Goal: Task Accomplishment & Management: Manage account settings

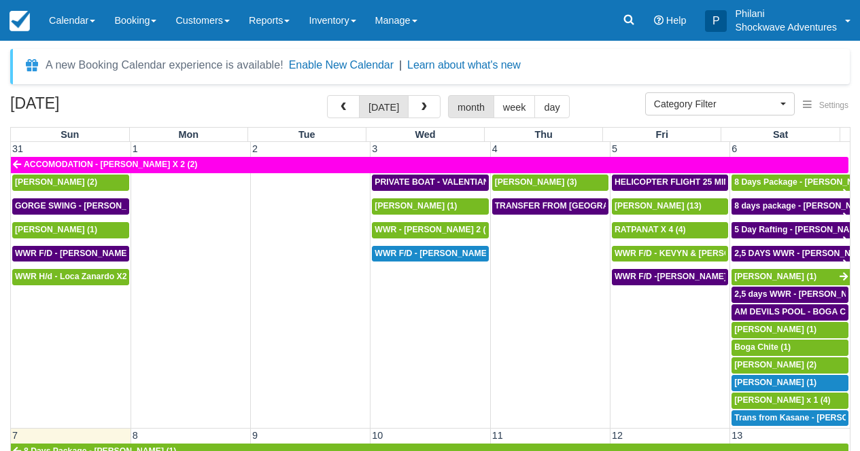
select select
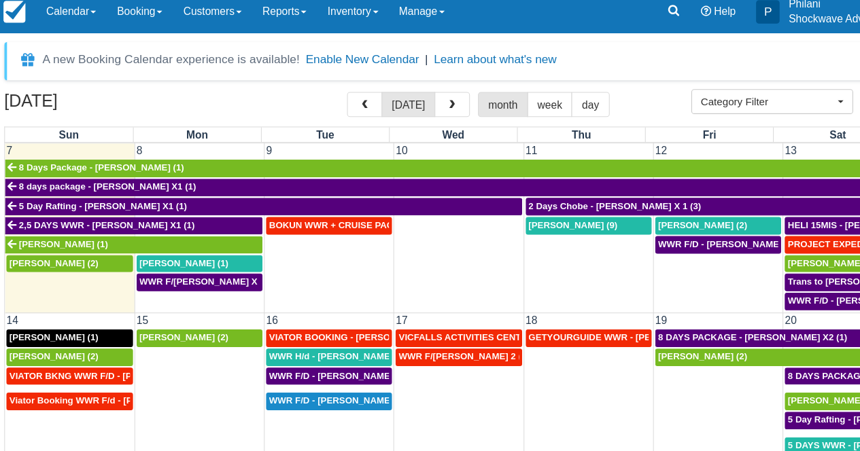
scroll to position [293, 0]
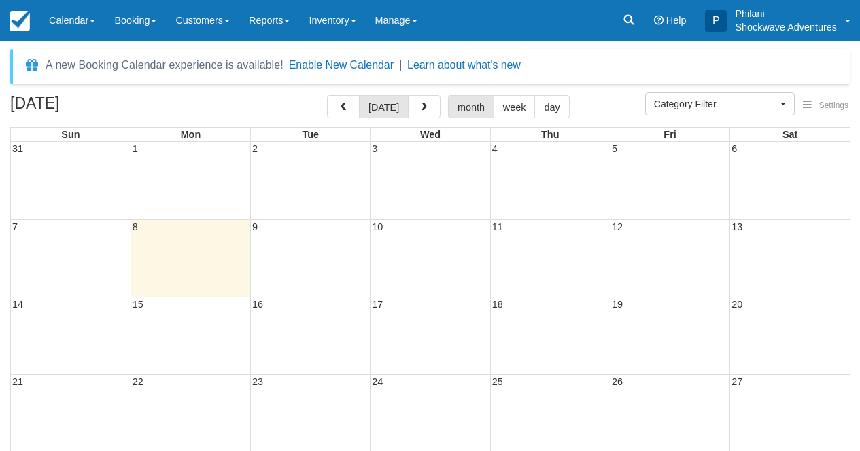
select select
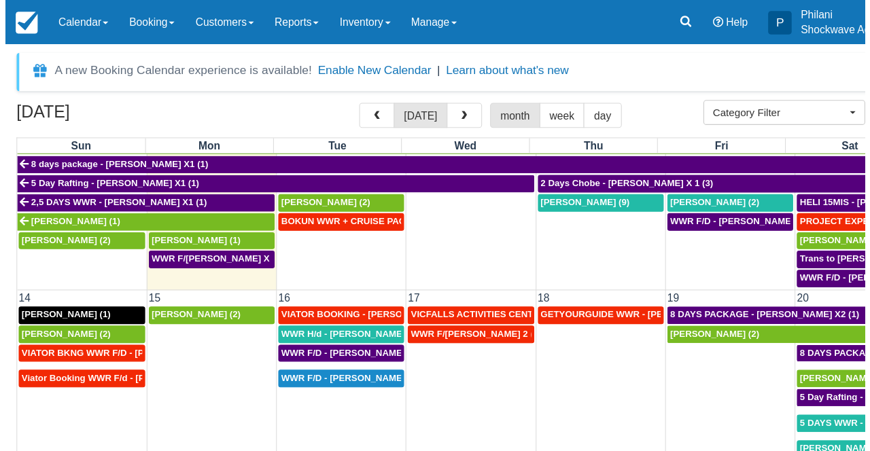
scroll to position [256, 0]
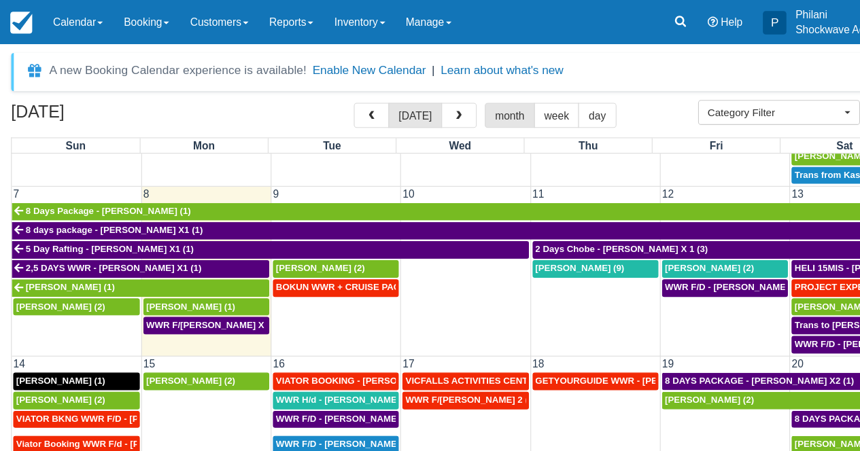
click at [214, 310] on td "WWR F/D - RODNEY CARABATT X 1 (2)" at bounding box center [190, 309] width 120 height 35
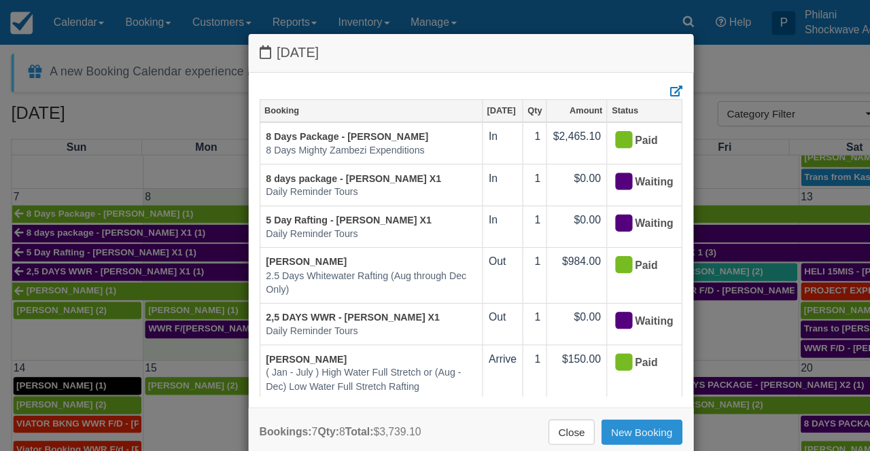
click at [593, 396] on link "New Booking" at bounding box center [586, 394] width 74 height 23
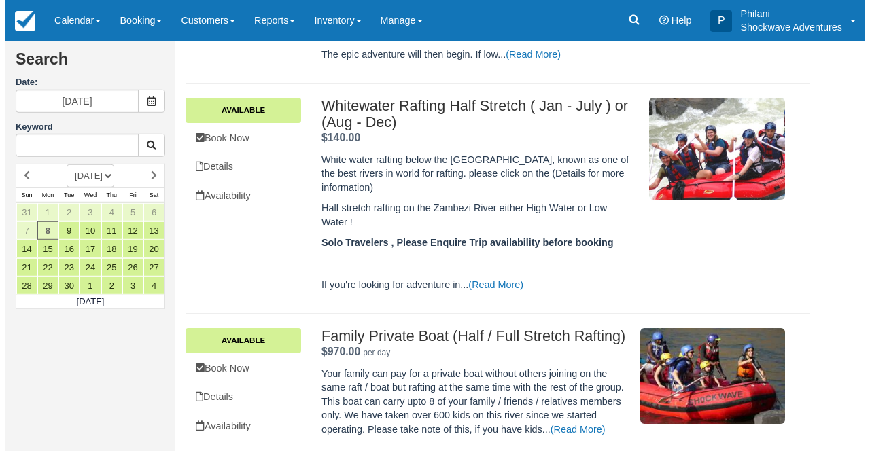
scroll to position [323, 0]
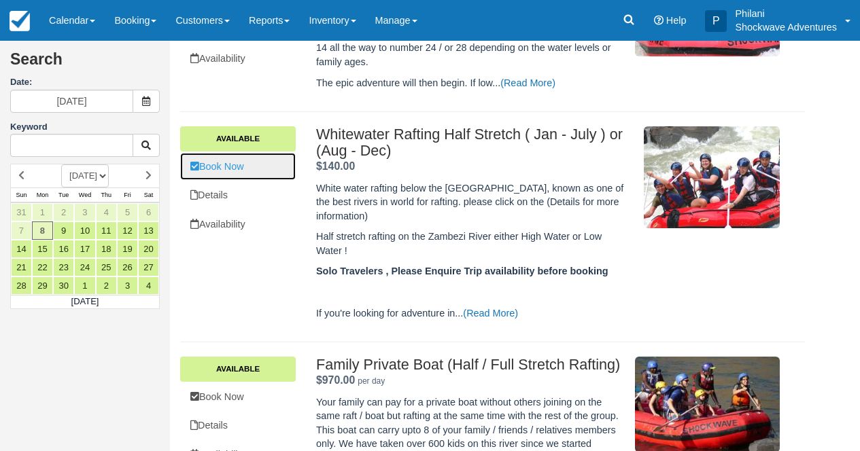
click at [277, 167] on link "Book Now" at bounding box center [238, 167] width 116 height 28
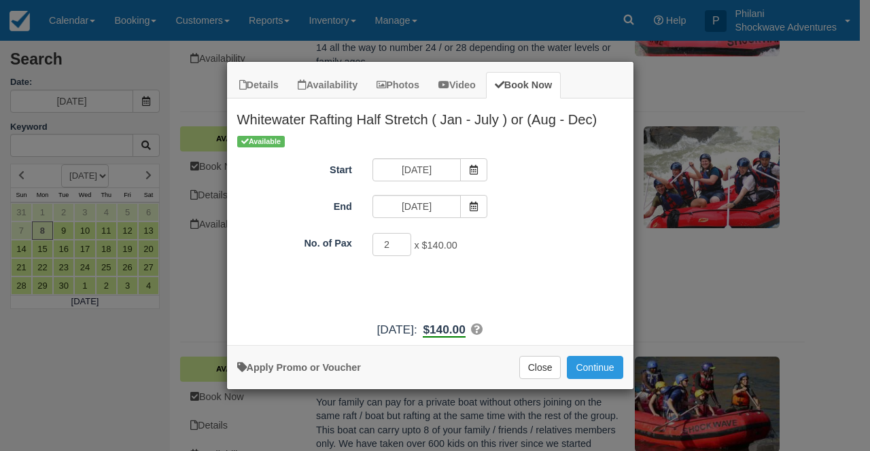
type input "2"
click at [400, 243] on input "2" at bounding box center [391, 244] width 39 height 23
click at [611, 369] on button "Continue" at bounding box center [595, 367] width 56 height 23
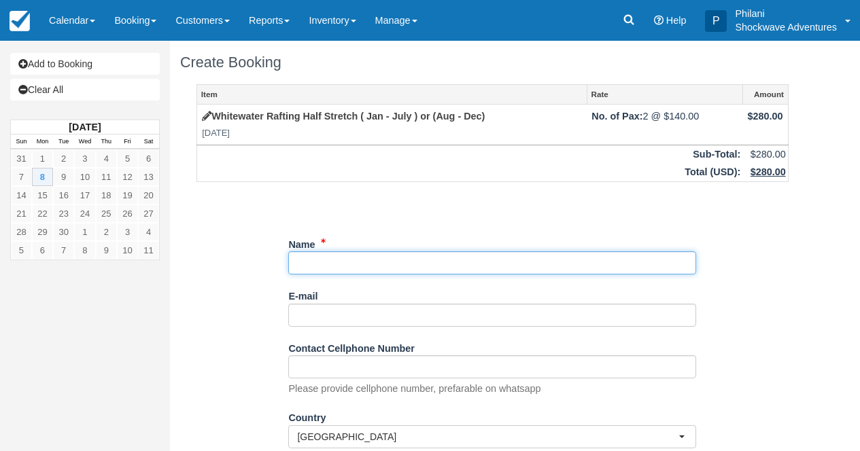
click at [391, 267] on input "Name" at bounding box center [492, 262] width 408 height 23
paste input "Kannan, Preeya"
click at [296, 268] on input "Name" at bounding box center [492, 262] width 408 height 23
click at [295, 265] on input "Name" at bounding box center [492, 262] width 408 height 23
click at [311, 264] on input "Name" at bounding box center [492, 262] width 408 height 23
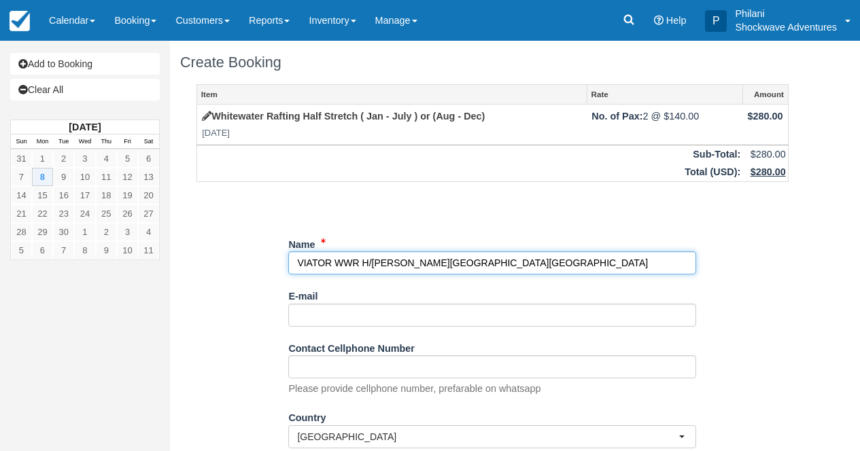
click at [334, 264] on input "Name" at bounding box center [492, 262] width 408 height 23
click at [510, 256] on input "Name" at bounding box center [492, 262] width 408 height 23
click at [510, 258] on input "Name" at bounding box center [492, 262] width 408 height 23
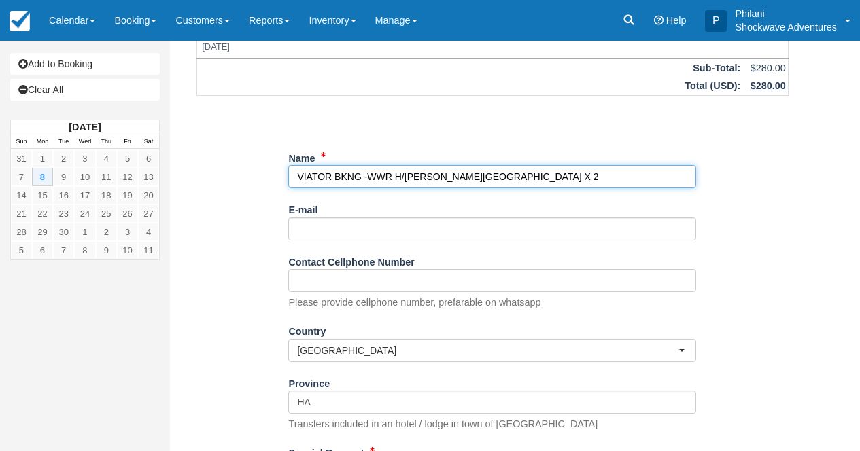
scroll to position [196, 0]
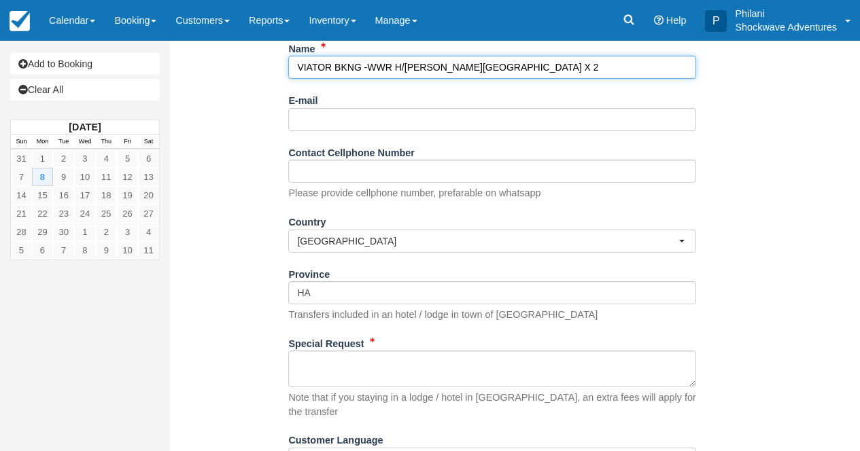
type input "VIATOR BKNG -WWR H/D - Kannan, Preeya X 2"
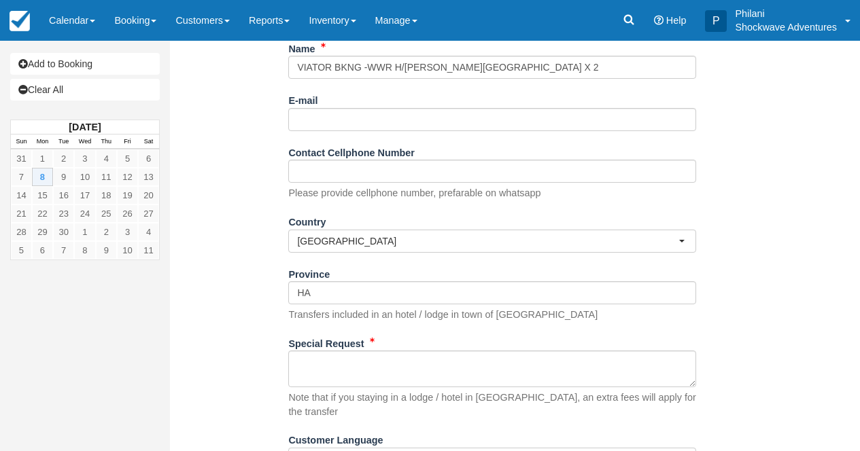
click at [405, 391] on div "Note that if you staying in a lodge / hotel in Zambia, an extra fees will apply…" at bounding box center [492, 385] width 408 height 68
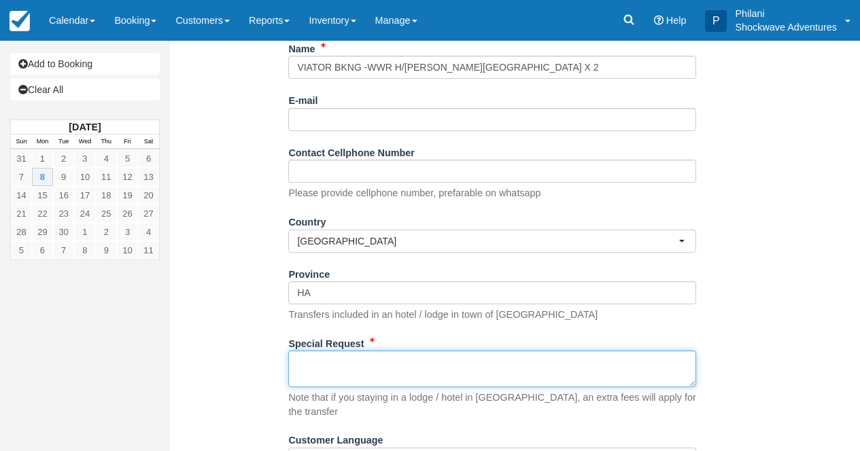
click at [407, 368] on textarea "Special Request" at bounding box center [492, 369] width 408 height 37
paste textarea "Booking ref. VIA-73516562 Product booking ref. SHO-T107283756 Ext. booking ref …"
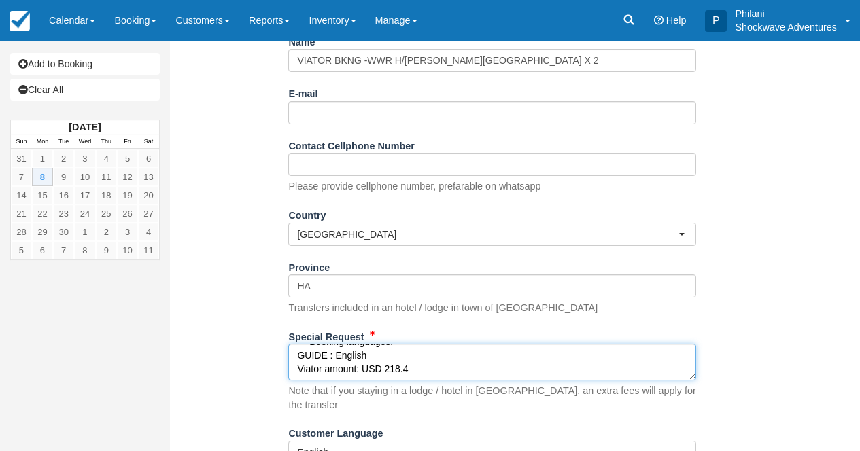
scroll to position [251, 0]
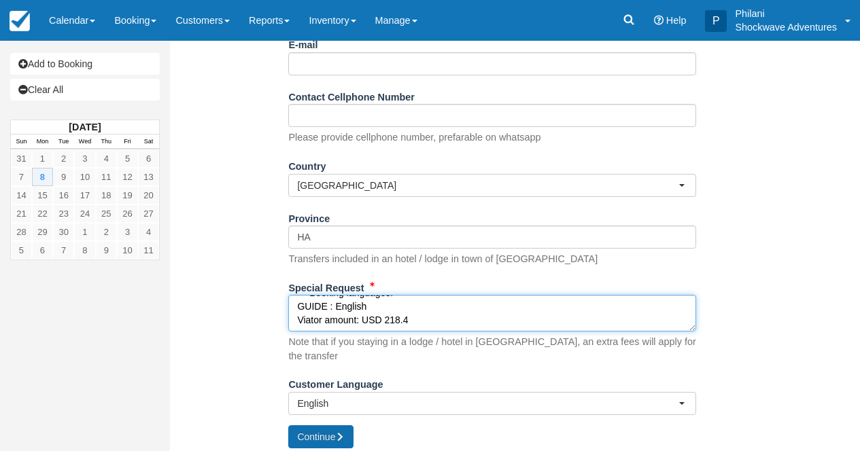
type textarea "TAKEN TO SHEARWATER Booking ref. VIA-73516562 Product booking ref. SHO-T1072837…"
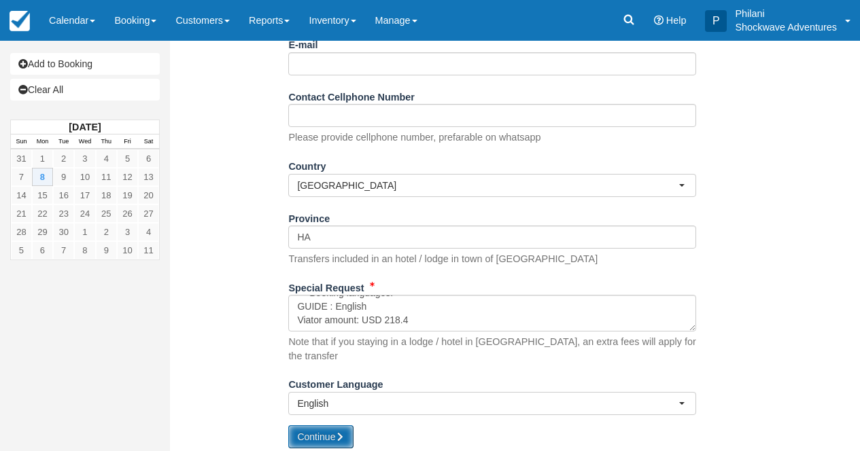
click at [329, 433] on button "Continue" at bounding box center [320, 436] width 65 height 23
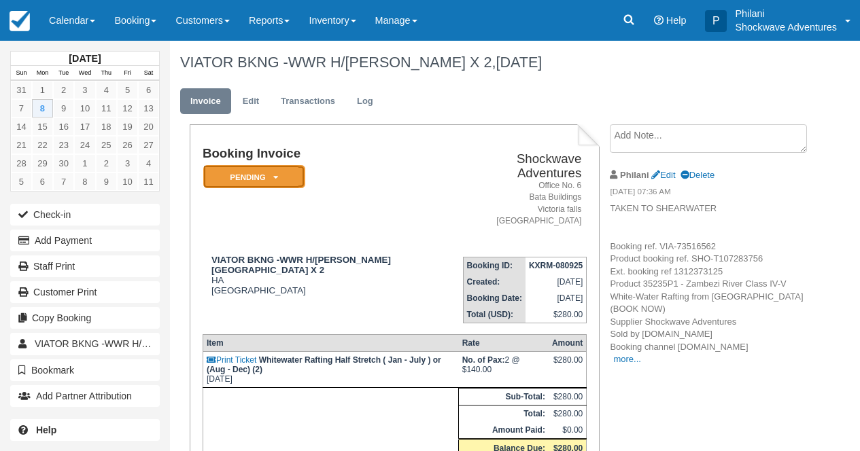
click at [287, 180] on em "Pending" at bounding box center [254, 177] width 102 height 24
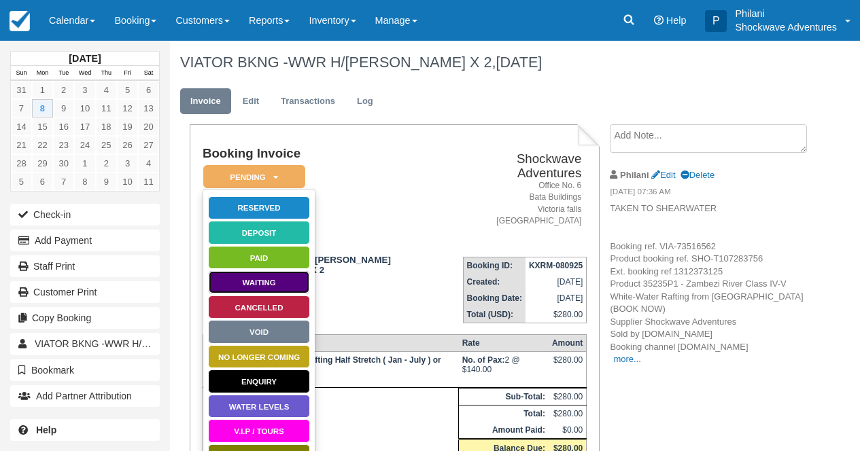
click at [284, 285] on link "Waiting" at bounding box center [259, 282] width 102 height 24
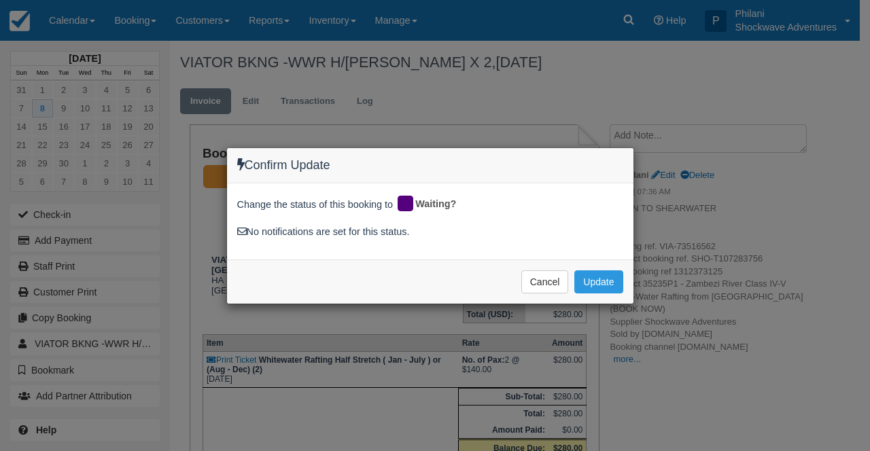
click at [324, 318] on div "Confirm Update Change the status of this booking to Waiting? No notifications a…" at bounding box center [435, 225] width 870 height 451
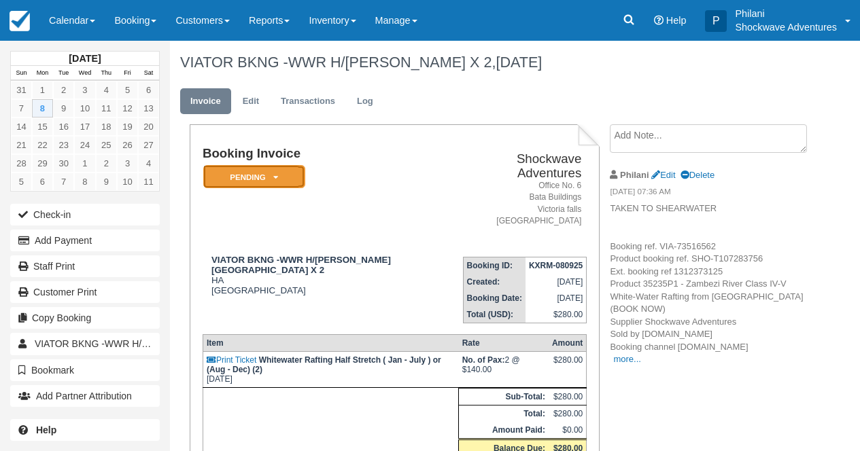
click at [256, 175] on em "Pending" at bounding box center [254, 177] width 102 height 24
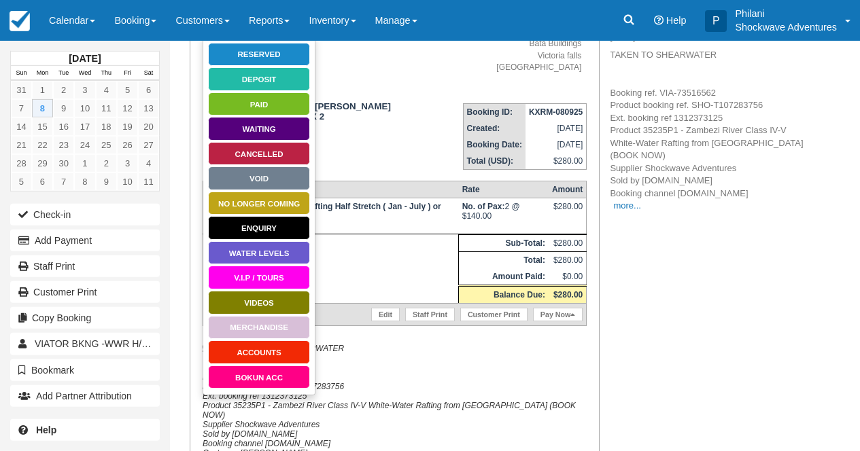
scroll to position [174, 0]
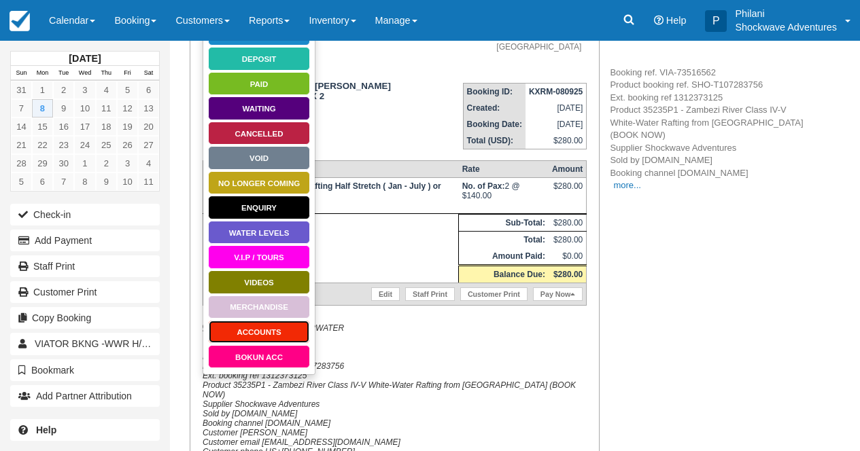
click at [270, 329] on link "ACCOUNTS" at bounding box center [259, 332] width 102 height 24
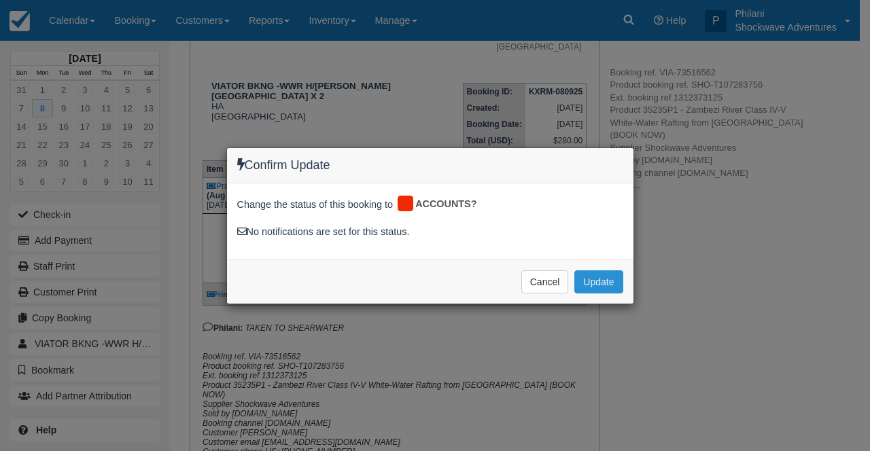
click at [597, 284] on button "Update" at bounding box center [598, 281] width 48 height 23
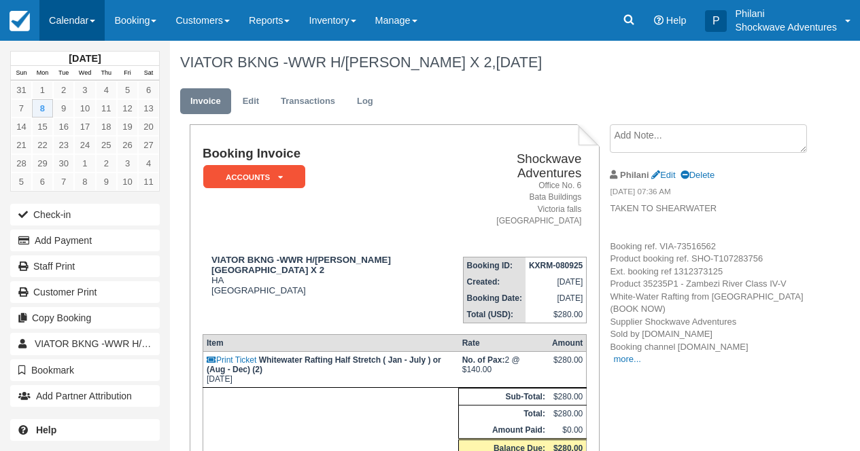
click at [80, 8] on link "Calendar" at bounding box center [71, 20] width 65 height 41
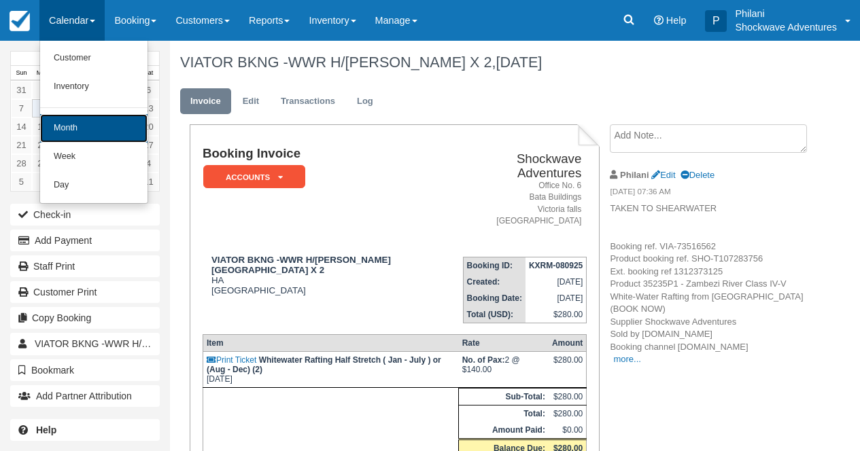
click at [105, 128] on link "Month" at bounding box center [93, 128] width 107 height 29
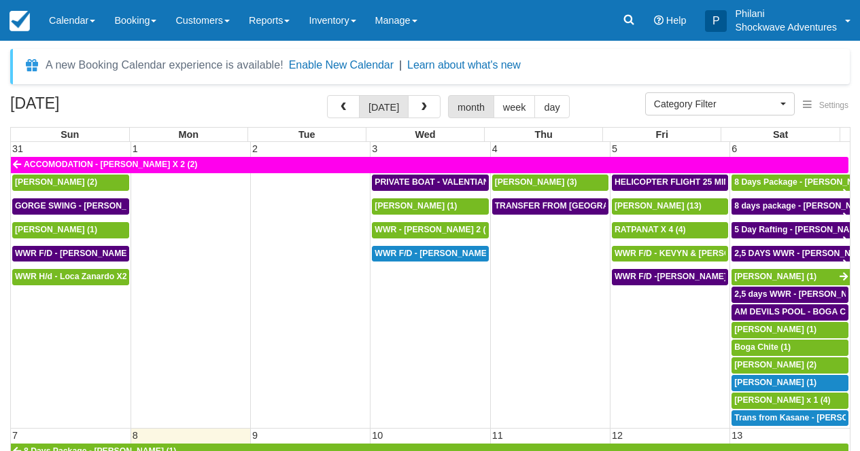
select select
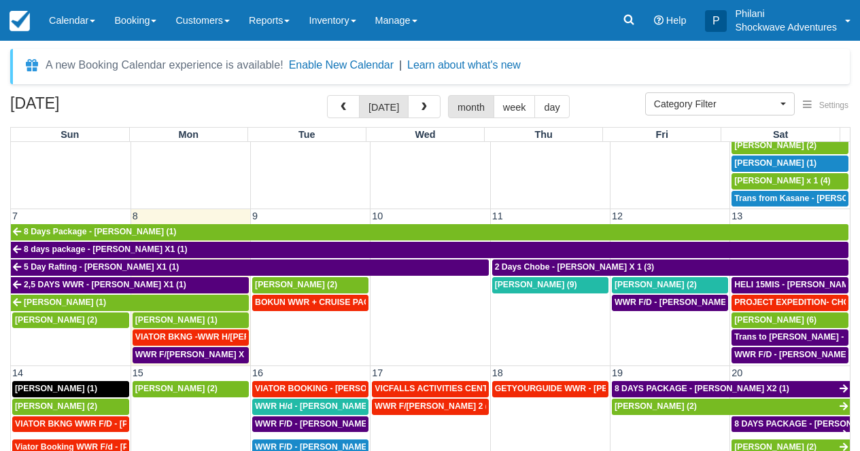
scroll to position [232, 0]
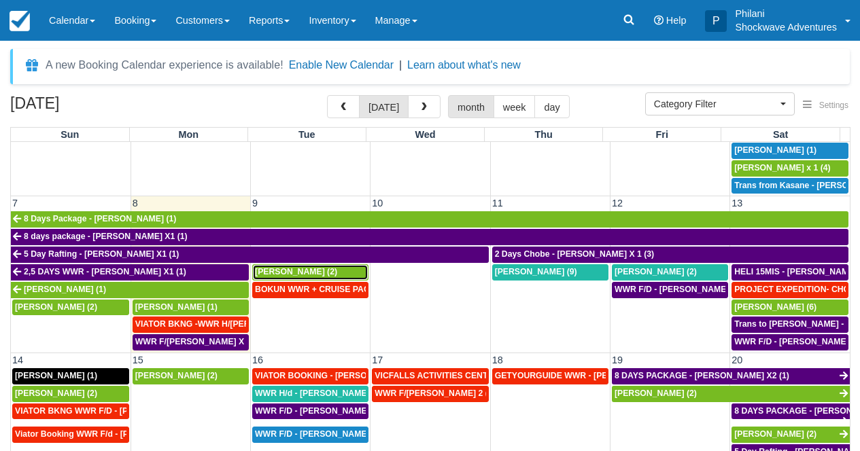
click at [285, 275] on span "[PERSON_NAME] (2)" at bounding box center [296, 272] width 82 height 10
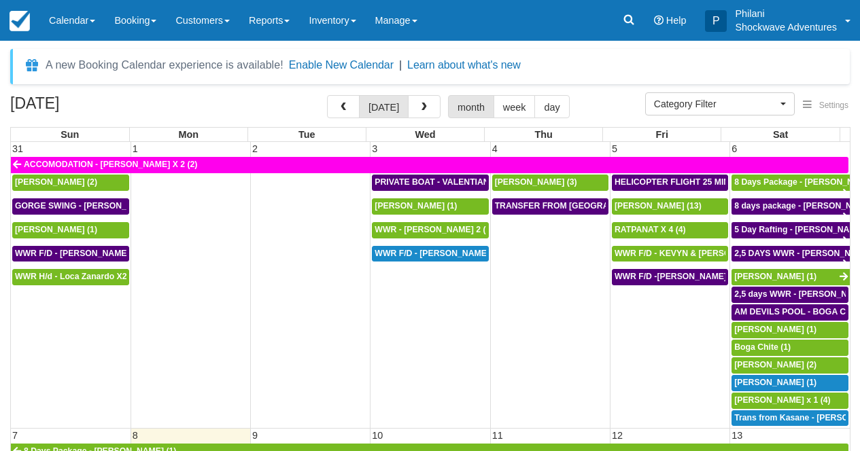
select select
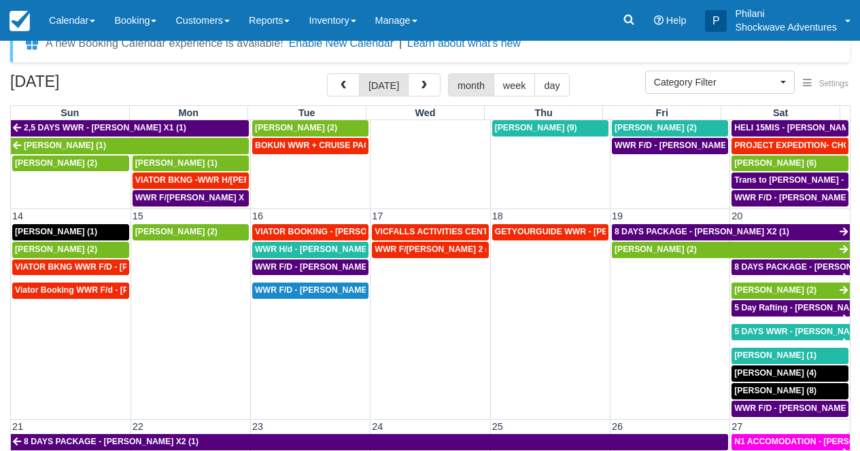
scroll to position [220, 0]
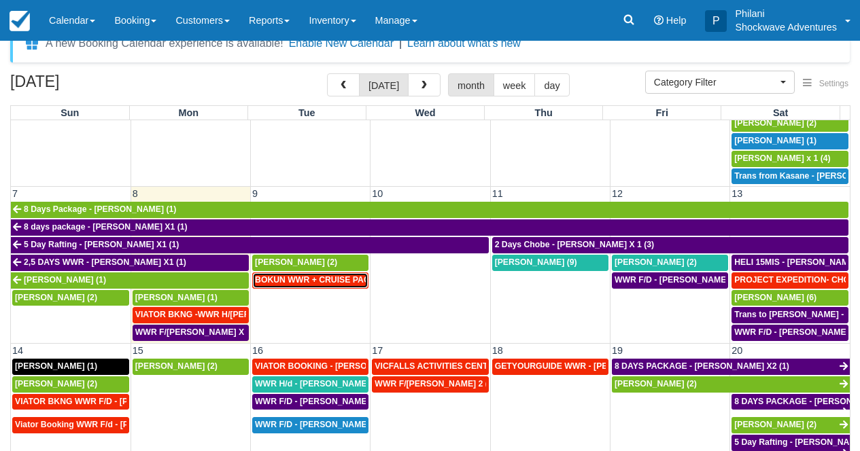
click at [324, 282] on span "BOKUN WWR + CRUISE PACKAGE - Janet South X 2 (2)" at bounding box center [389, 280] width 269 height 10
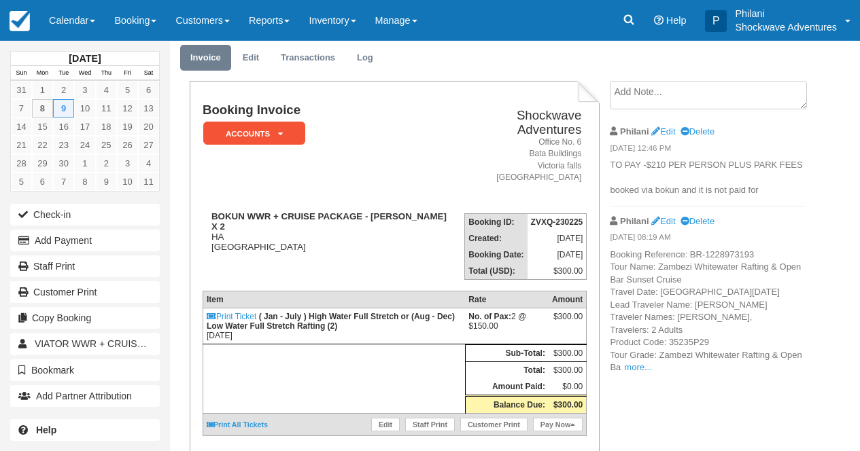
scroll to position [43, 0]
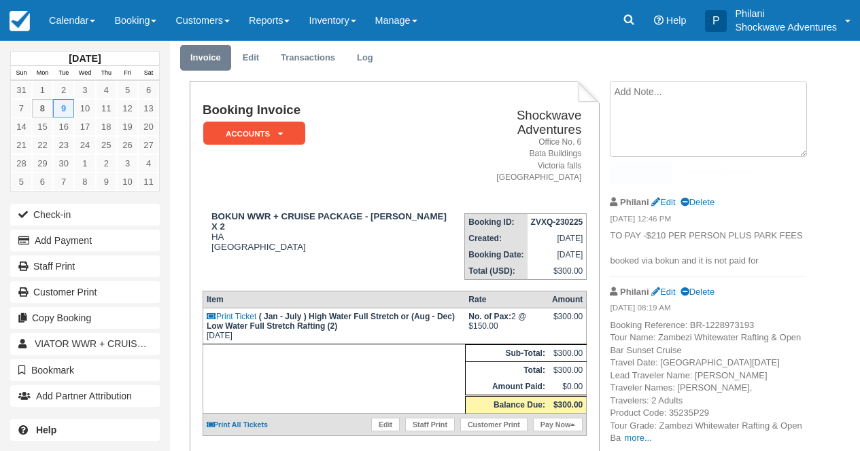
click at [637, 101] on textarea at bounding box center [708, 119] width 197 height 76
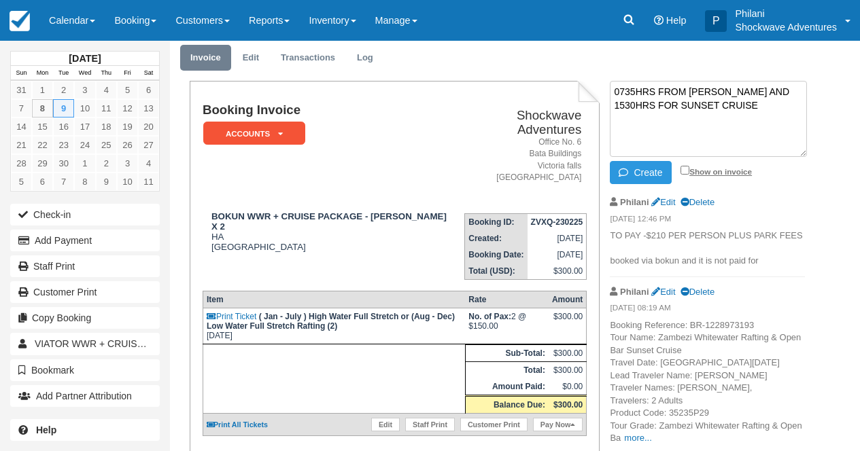
type textarea "0735HRS FROM [PERSON_NAME] AND 1530HRS FOR SUNSET CRUISE"
click at [682, 167] on input "Show on invoice" at bounding box center [684, 170] width 9 height 9
checkbox input "true"
click at [643, 171] on button "Create" at bounding box center [640, 172] width 61 height 23
drag, startPoint x: 614, startPoint y: 88, endPoint x: 712, endPoint y: 118, distance: 102.1
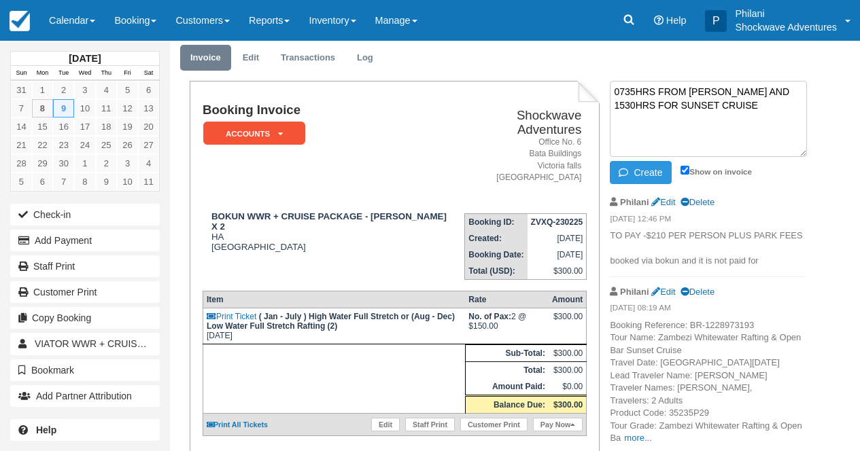
click at [712, 118] on textarea "0735HRS FROM [PERSON_NAME] AND 1530HRS FOR SUNSET CRUISE" at bounding box center [708, 119] width 197 height 76
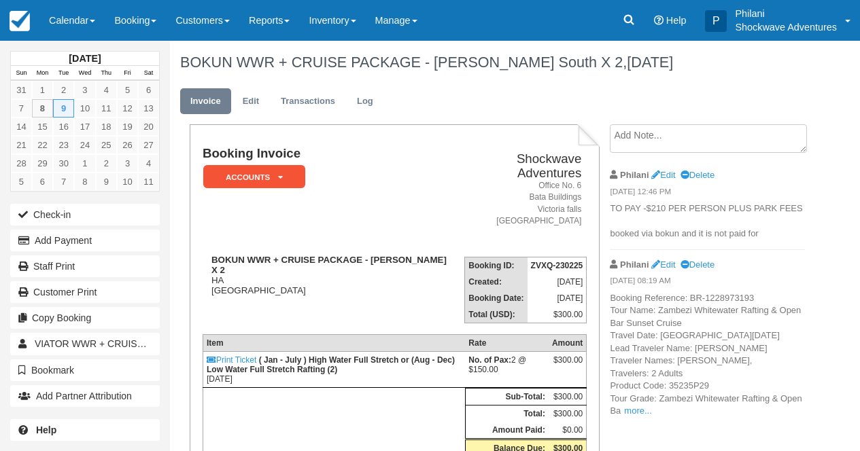
scroll to position [43, 0]
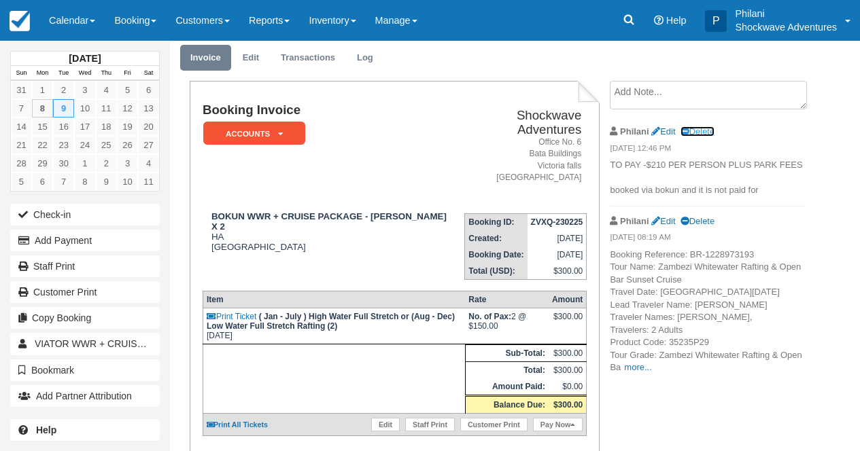
click at [709, 128] on link "Delete" at bounding box center [697, 131] width 34 height 10
click at [538, 249] on td "[DATE]" at bounding box center [556, 255] width 59 height 16
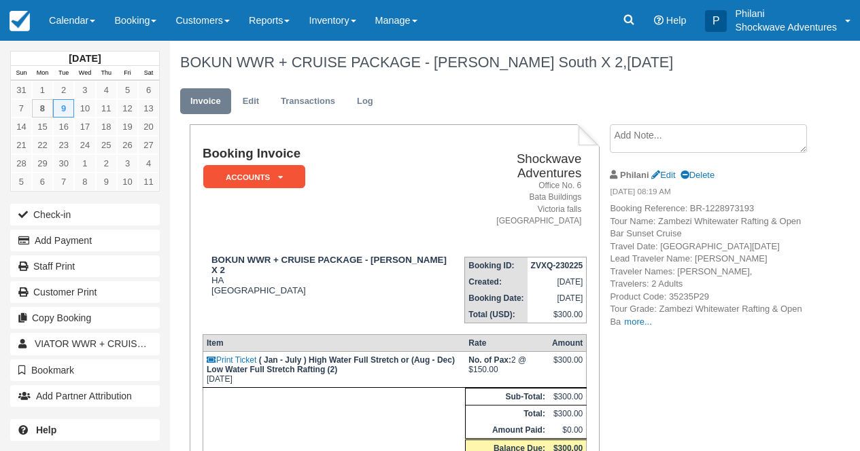
click at [659, 141] on textarea at bounding box center [708, 138] width 197 height 29
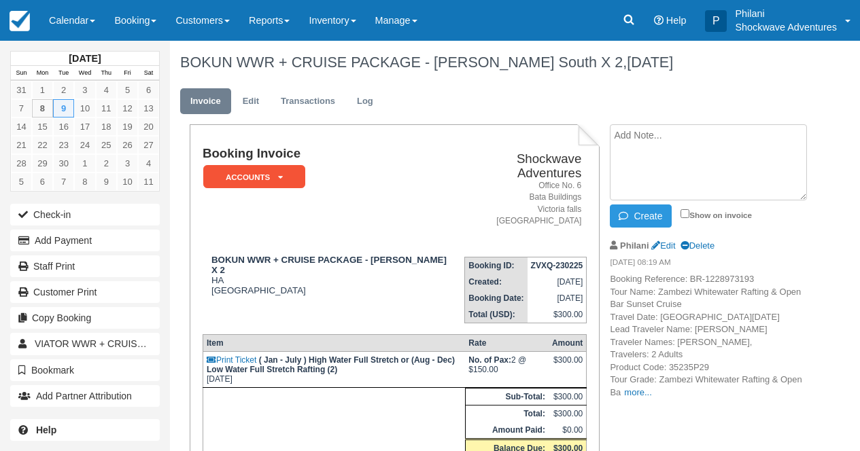
paste textarea "0735HRS FROM LIAM LODGE AND 1530HRS FOR SUNSET CRUISE"
type textarea "0735HRS FROM LIAM LODGE AND 1530HRS FOR SUNSET CRUISE"
click at [682, 211] on input "Show on invoice" at bounding box center [684, 213] width 9 height 9
checkbox input "true"
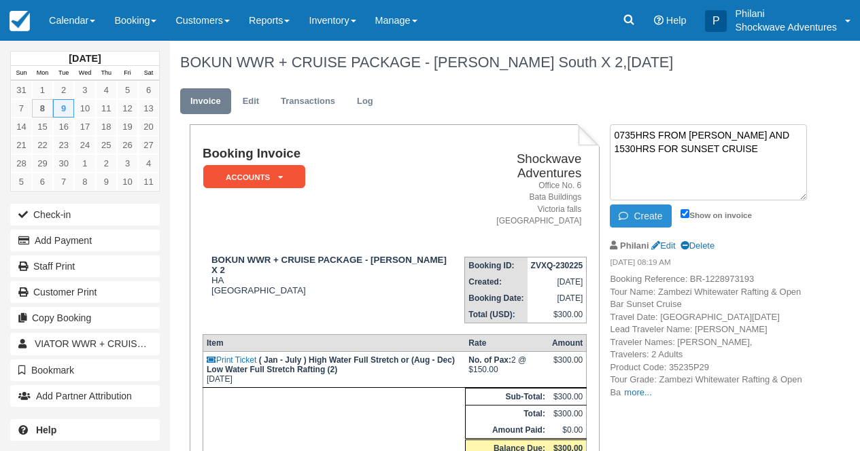
click at [657, 215] on button "Create" at bounding box center [640, 216] width 61 height 23
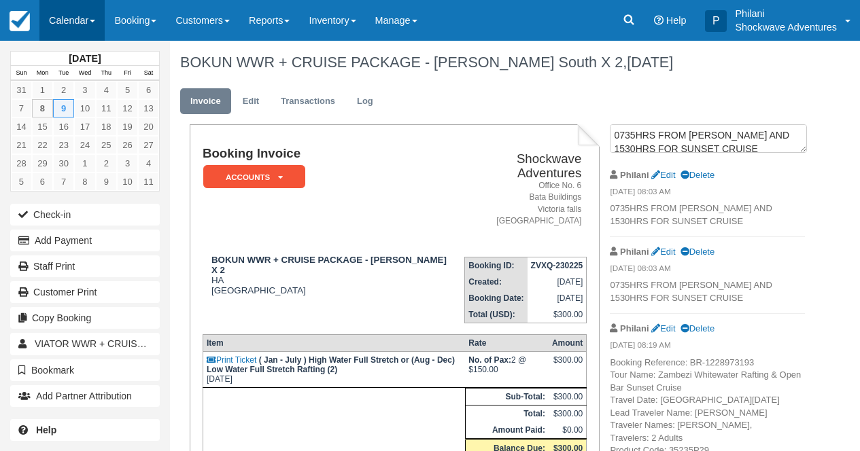
click at [80, 31] on link "Calendar" at bounding box center [71, 20] width 65 height 41
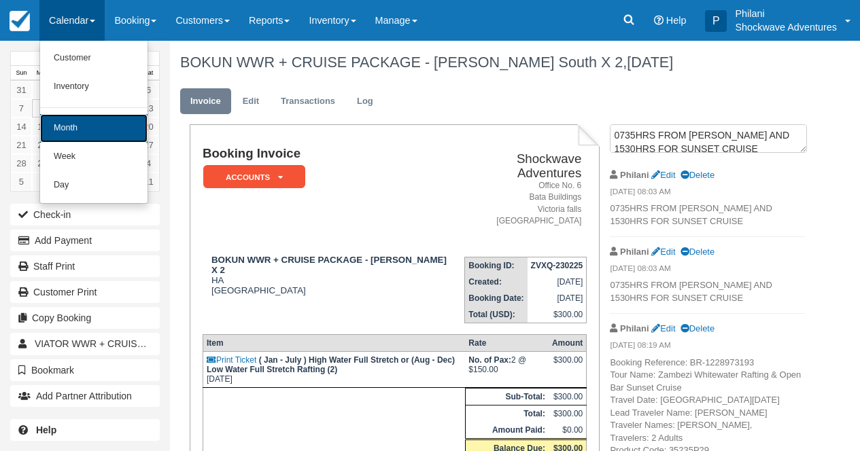
click at [101, 132] on link "Month" at bounding box center [93, 128] width 107 height 29
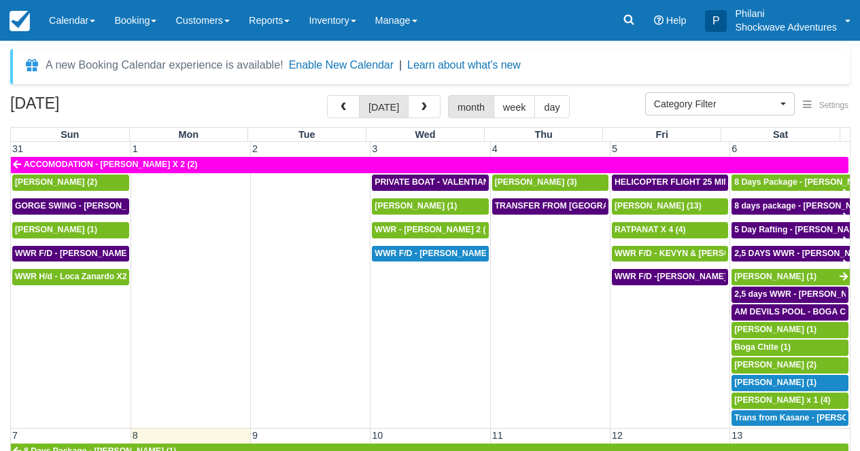
select select
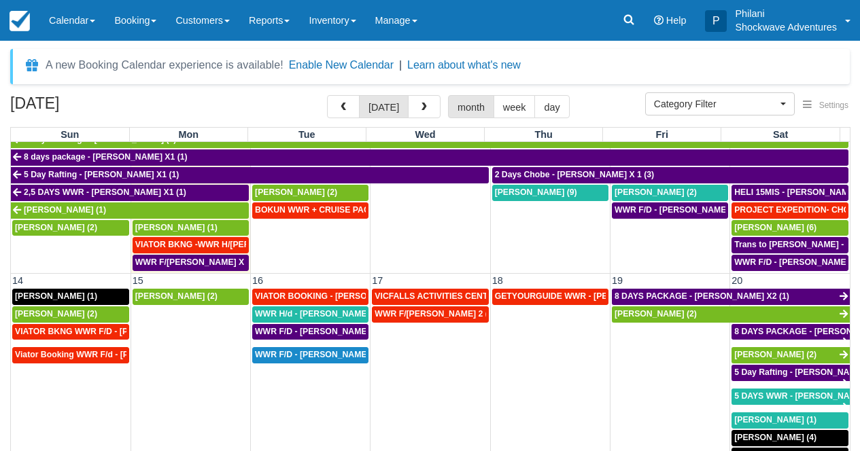
scroll to position [281, 0]
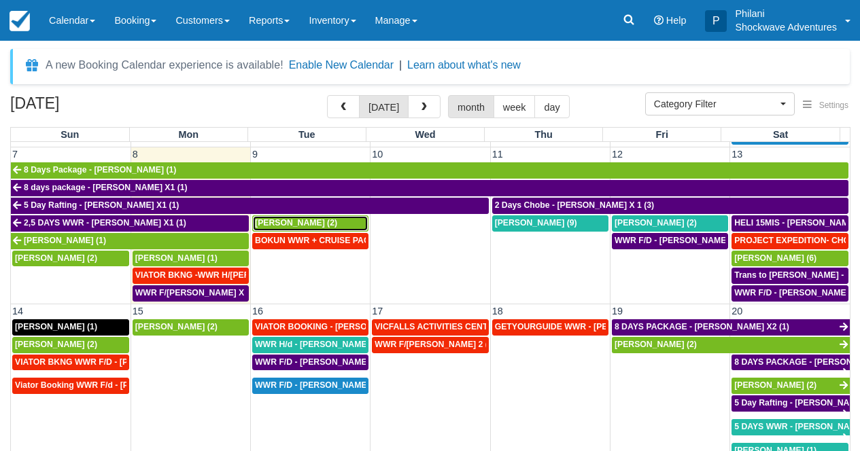
click at [311, 226] on span "Angus Filsell (2)" at bounding box center [296, 223] width 82 height 10
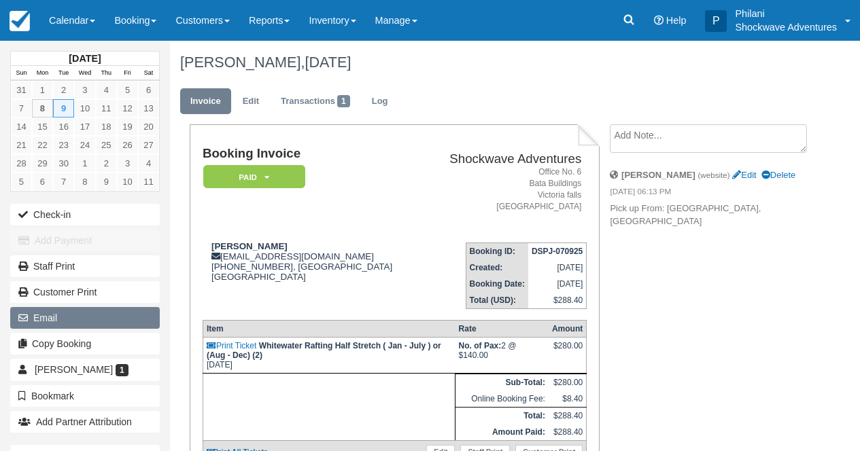
click at [91, 327] on button "Email" at bounding box center [85, 318] width 150 height 22
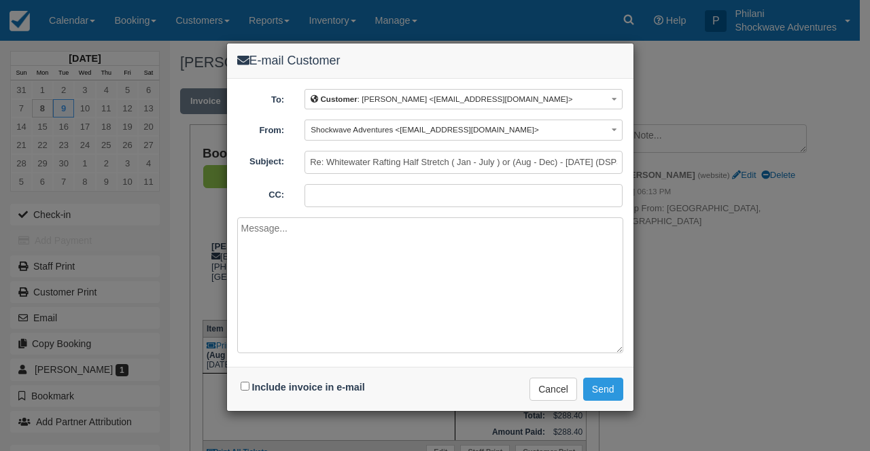
click at [256, 281] on textarea at bounding box center [430, 285] width 386 height 136
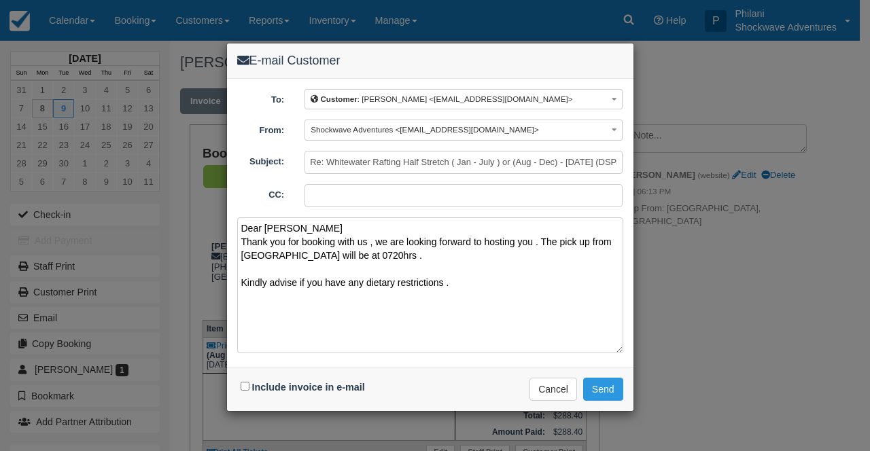
type textarea "Dear [PERSON_NAME] Thank you for booking with us , we are looking forward to ho…"
